Goal: Transaction & Acquisition: Purchase product/service

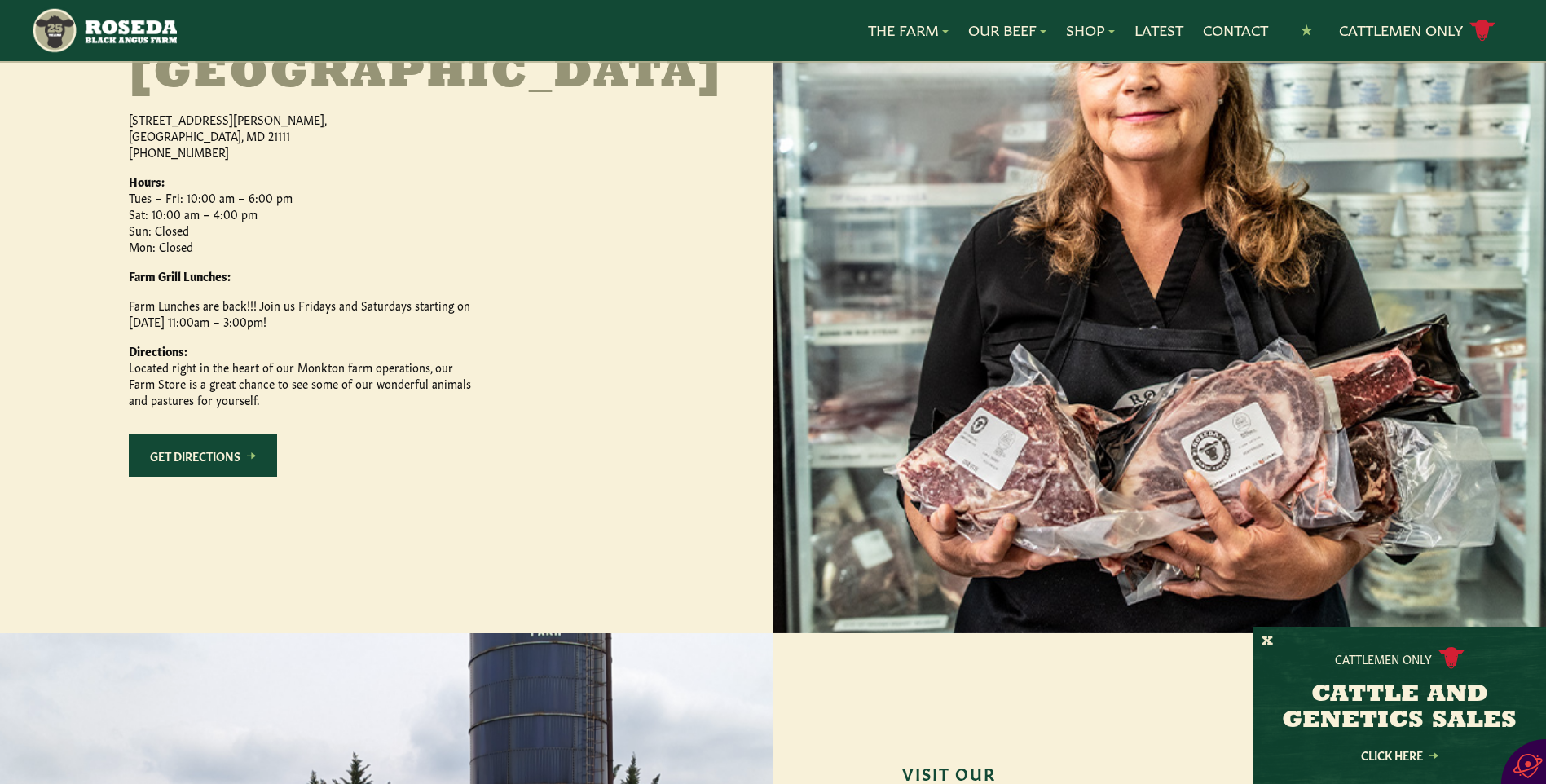
scroll to position [896, 0]
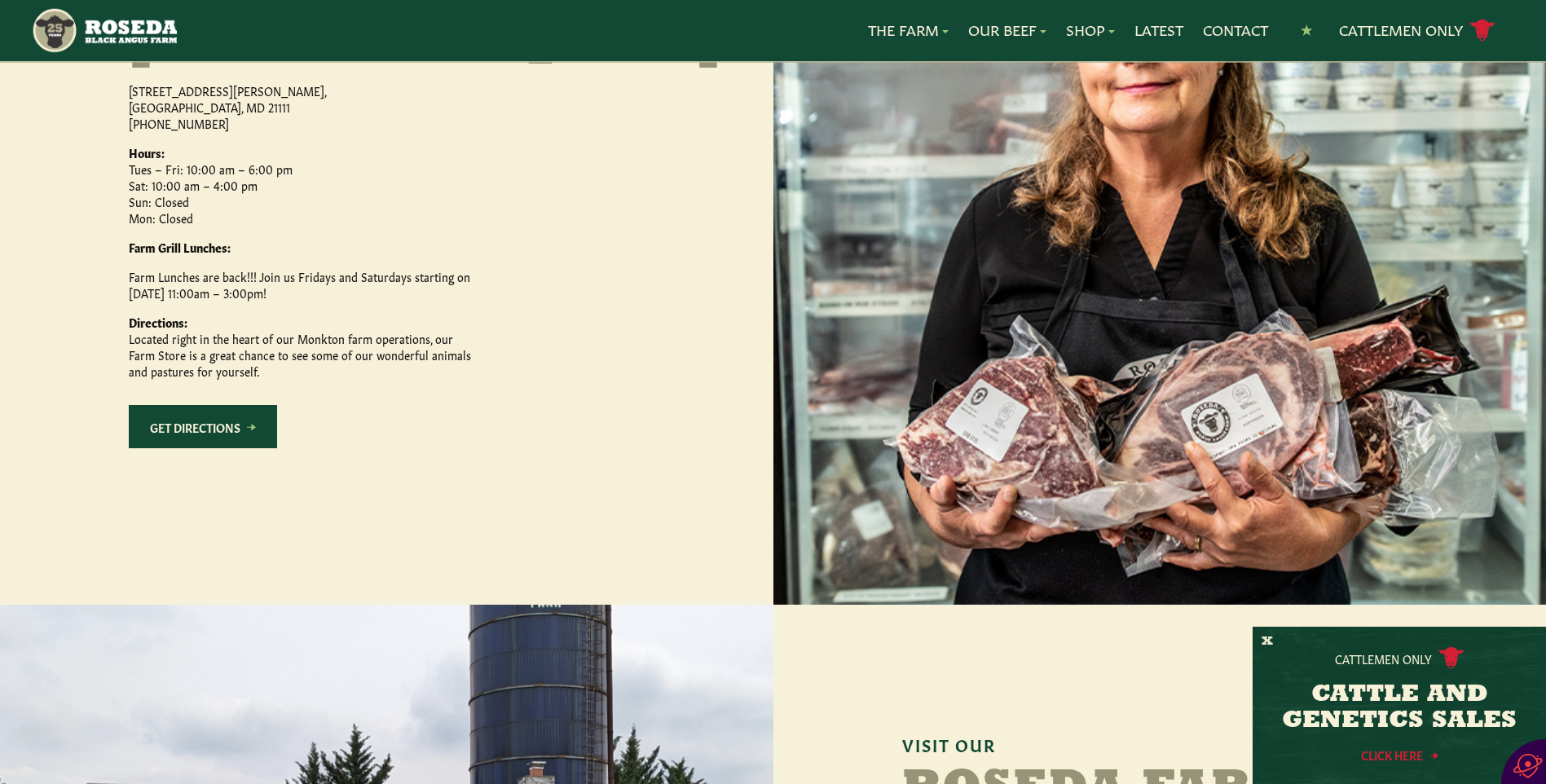
click at [1406, 750] on link "Click Here" at bounding box center [1399, 755] width 147 height 11
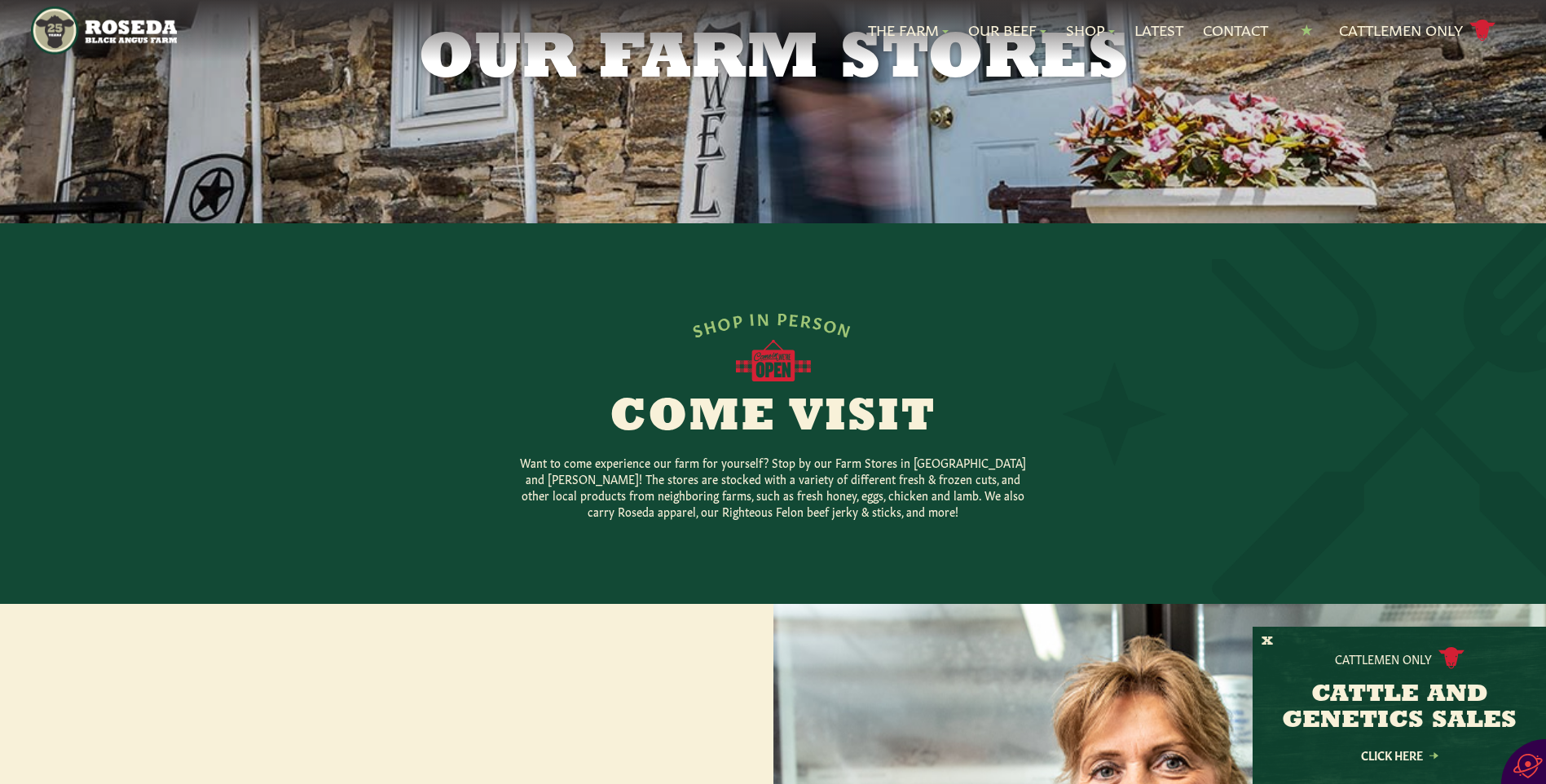
scroll to position [0, 0]
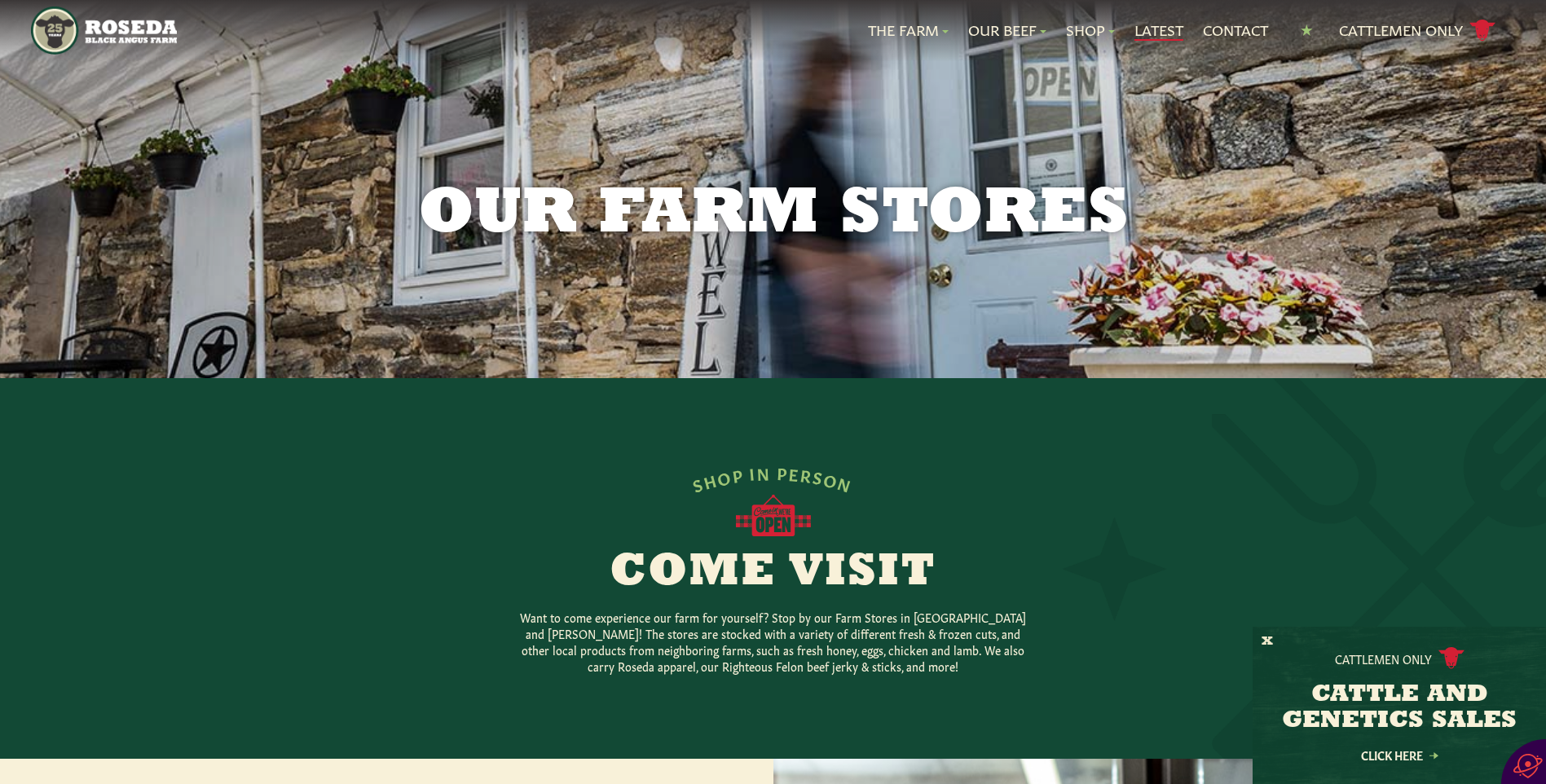
click at [1154, 28] on link "Latest" at bounding box center [1159, 29] width 49 height 21
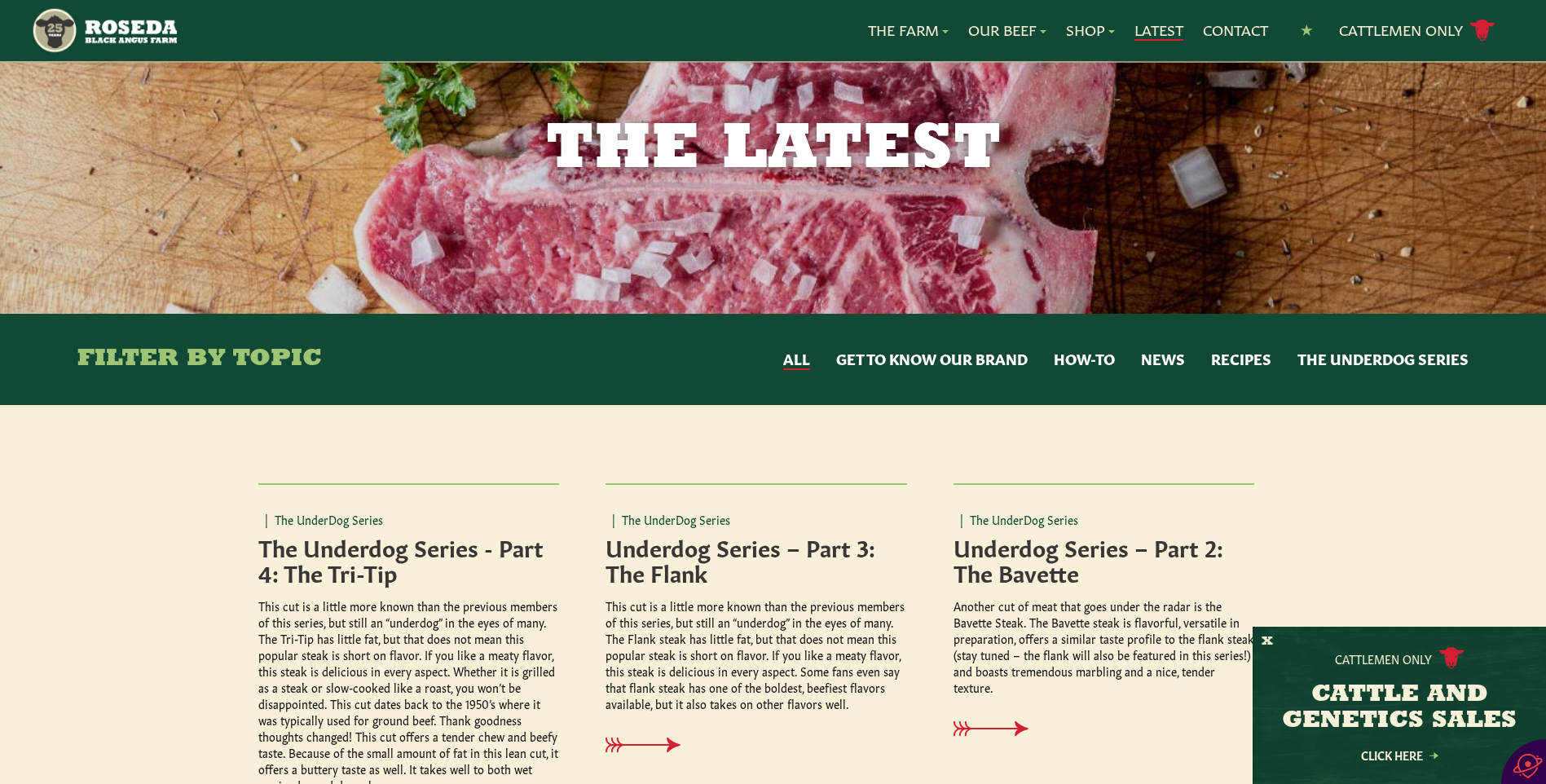
scroll to position [163, 0]
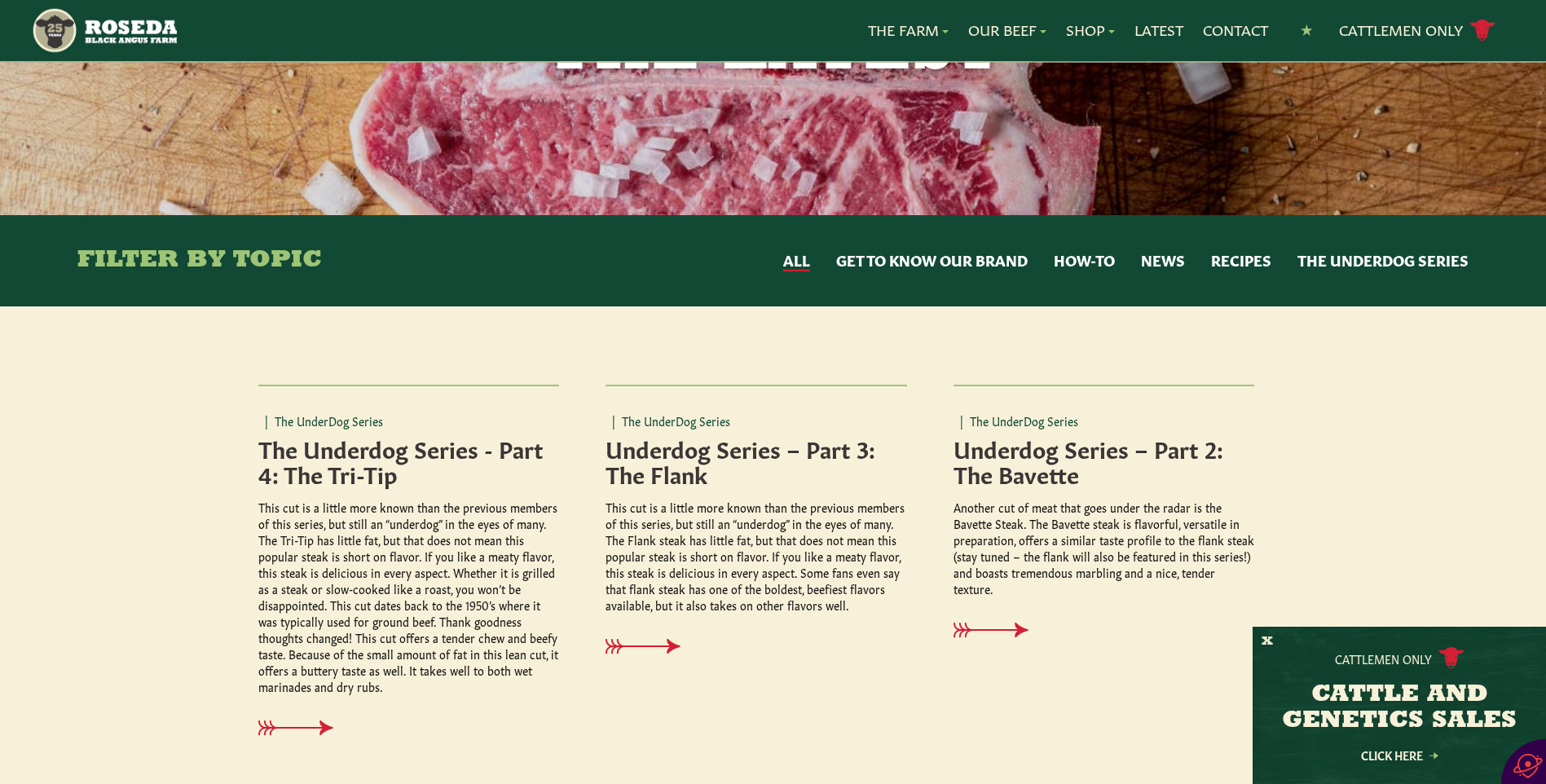
click at [1162, 256] on button "News" at bounding box center [1162, 261] width 44 height 21
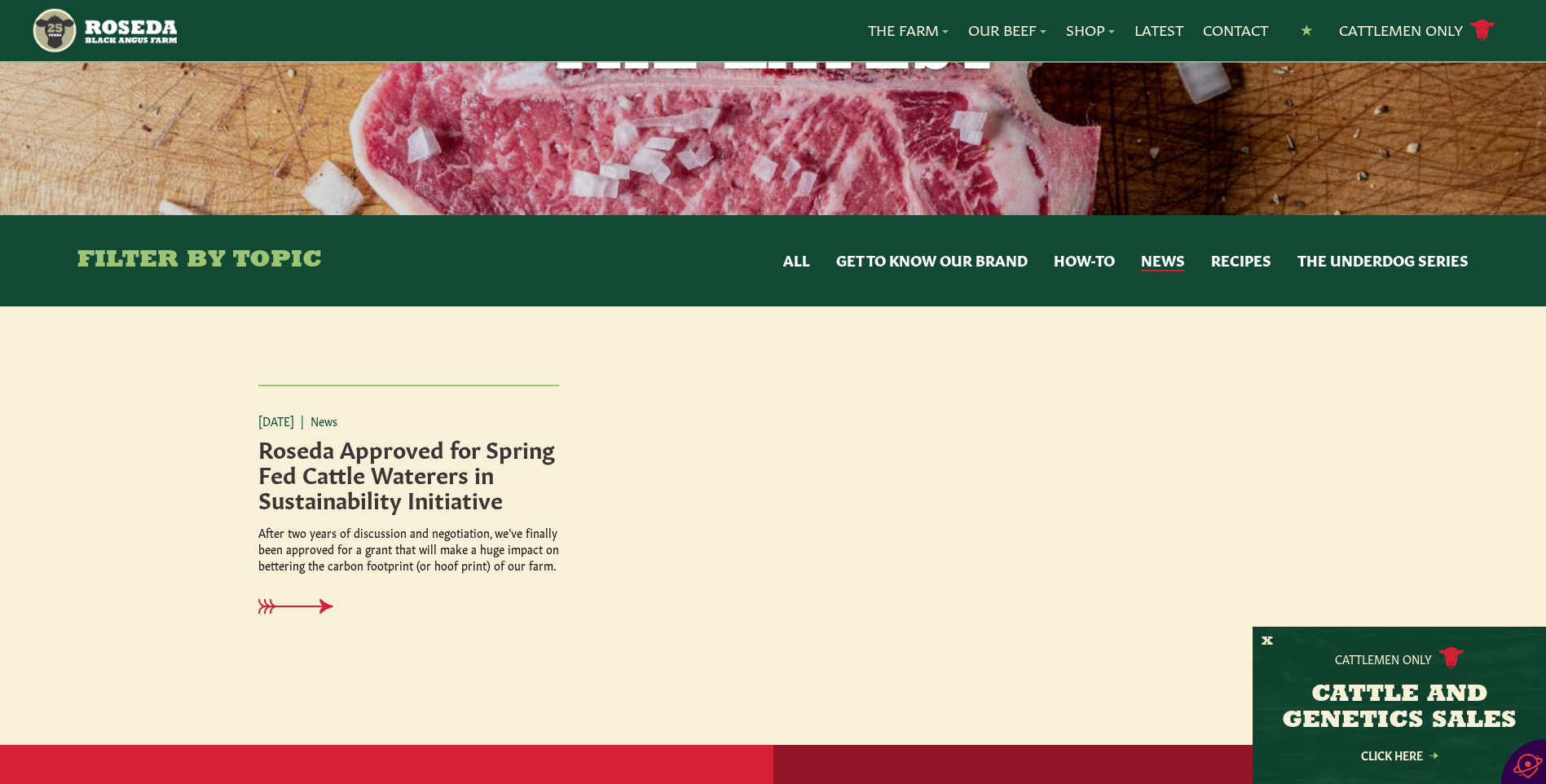
click at [1237, 257] on button "Recipes" at bounding box center [1241, 261] width 60 height 21
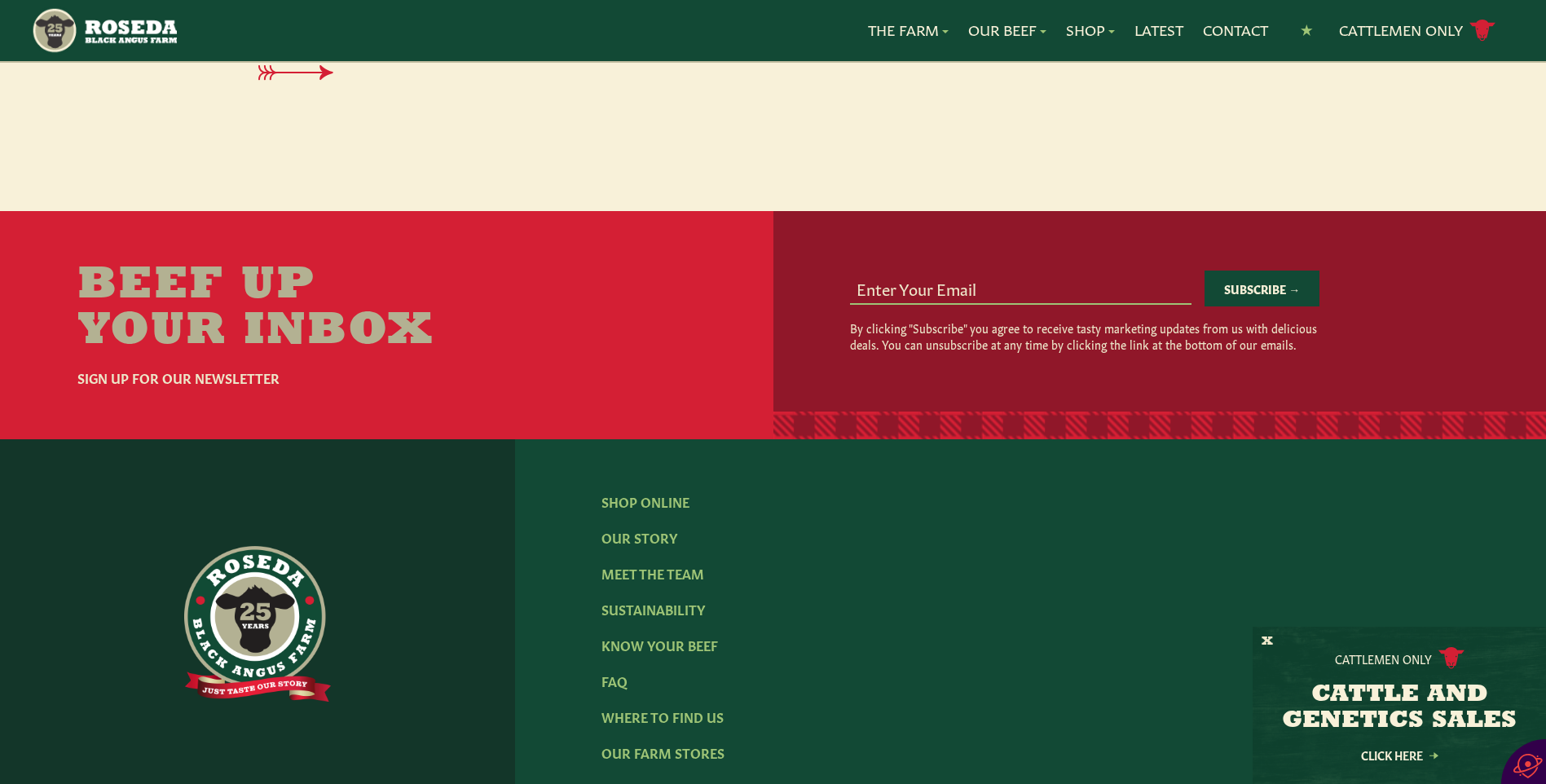
scroll to position [1303, 0]
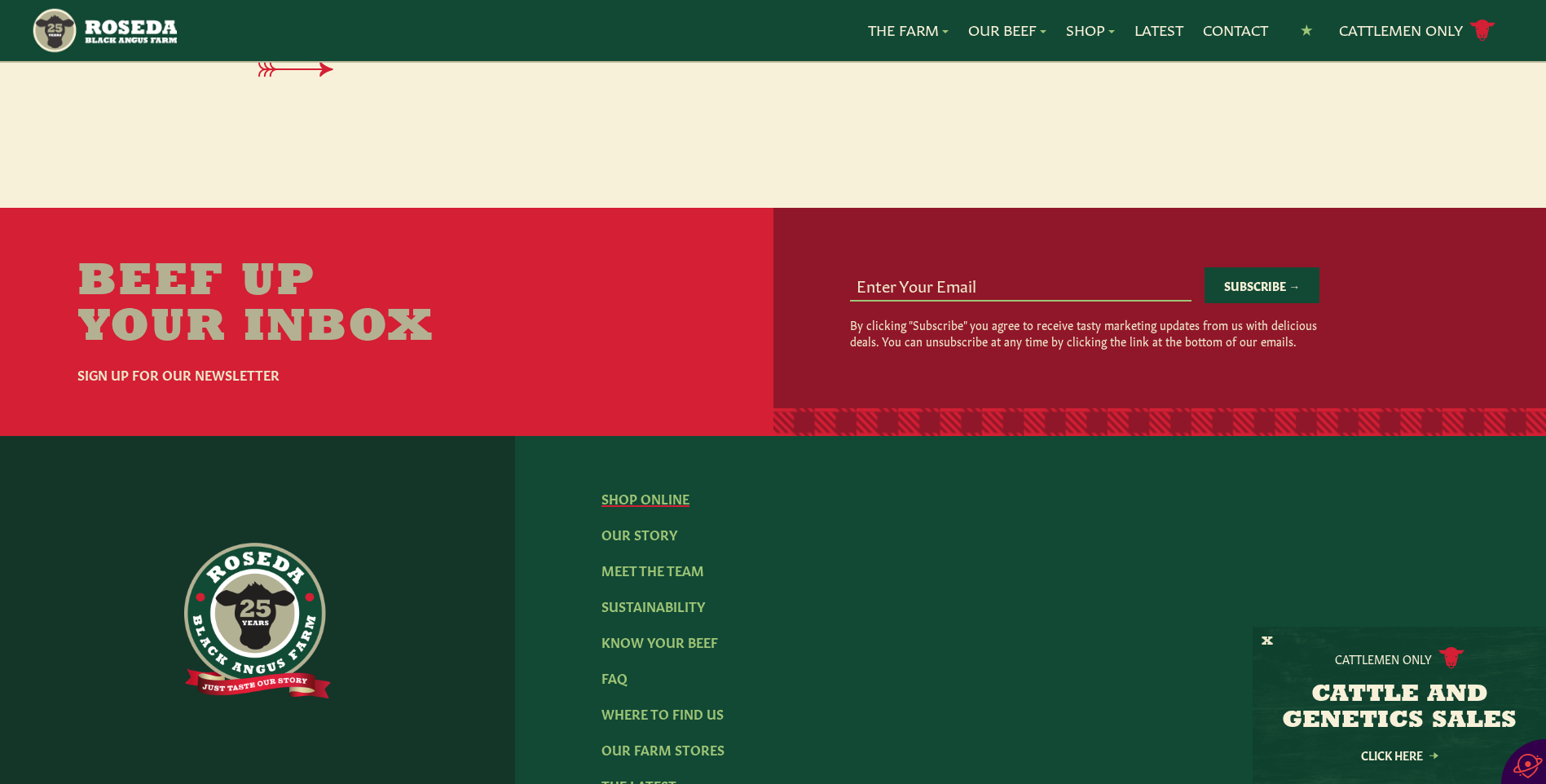
click at [643, 493] on link "Shop Online" at bounding box center [645, 498] width 88 height 18
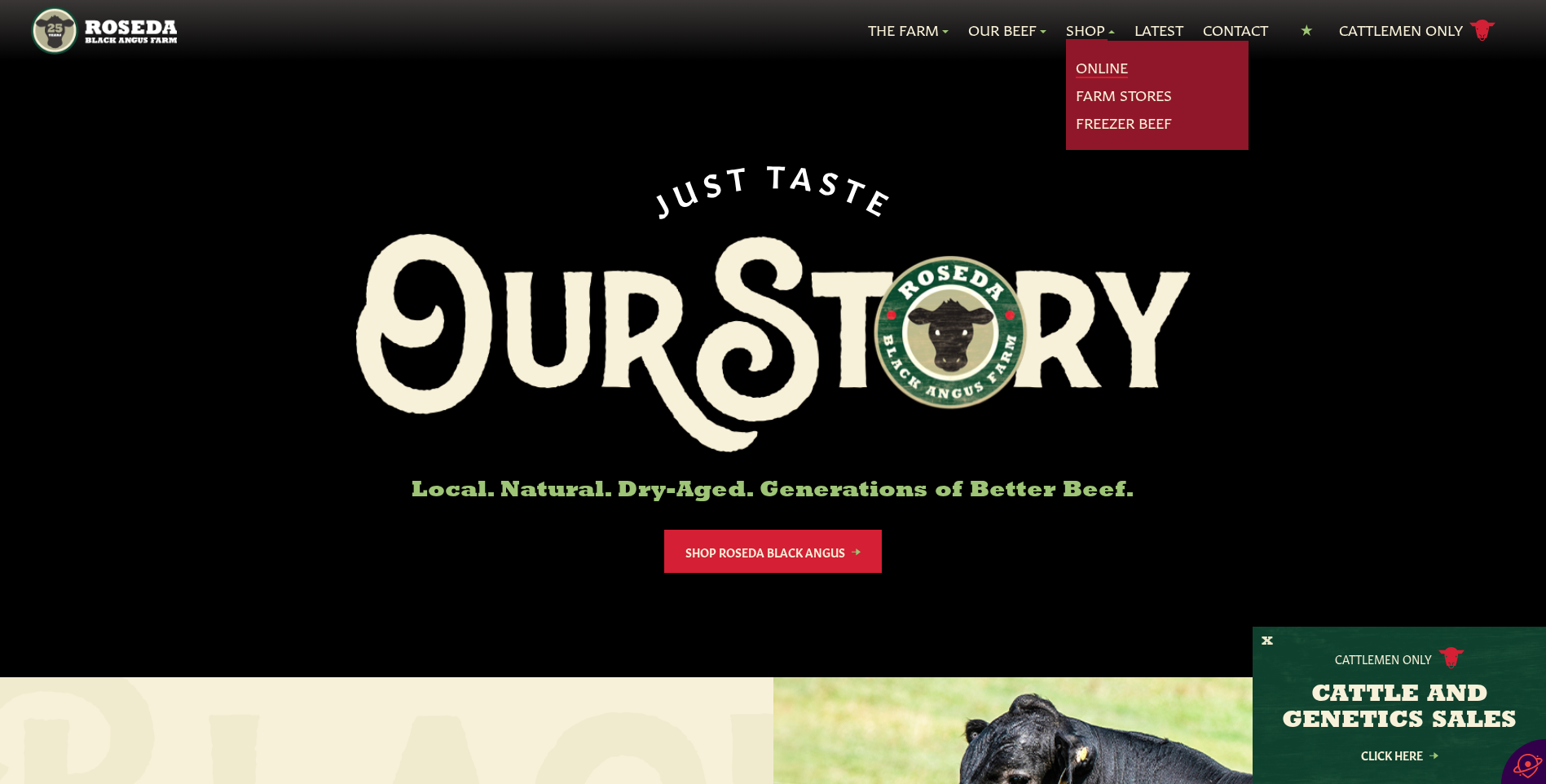
click at [1097, 62] on link "Online" at bounding box center [1101, 67] width 52 height 21
